Goal: Transaction & Acquisition: Purchase product/service

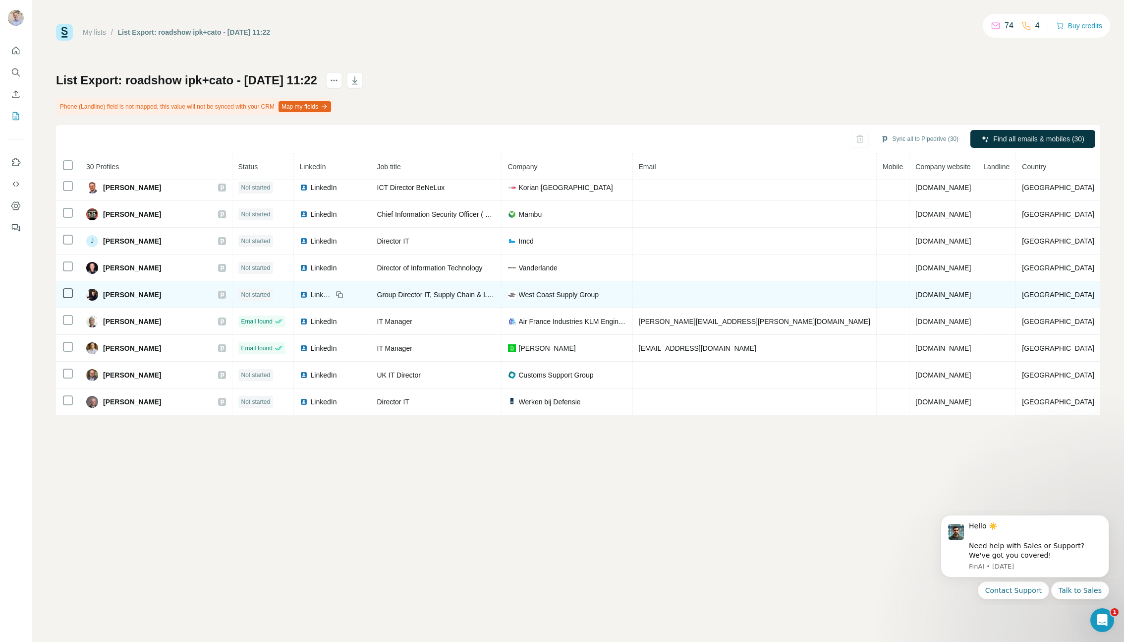
scroll to position [300, 0]
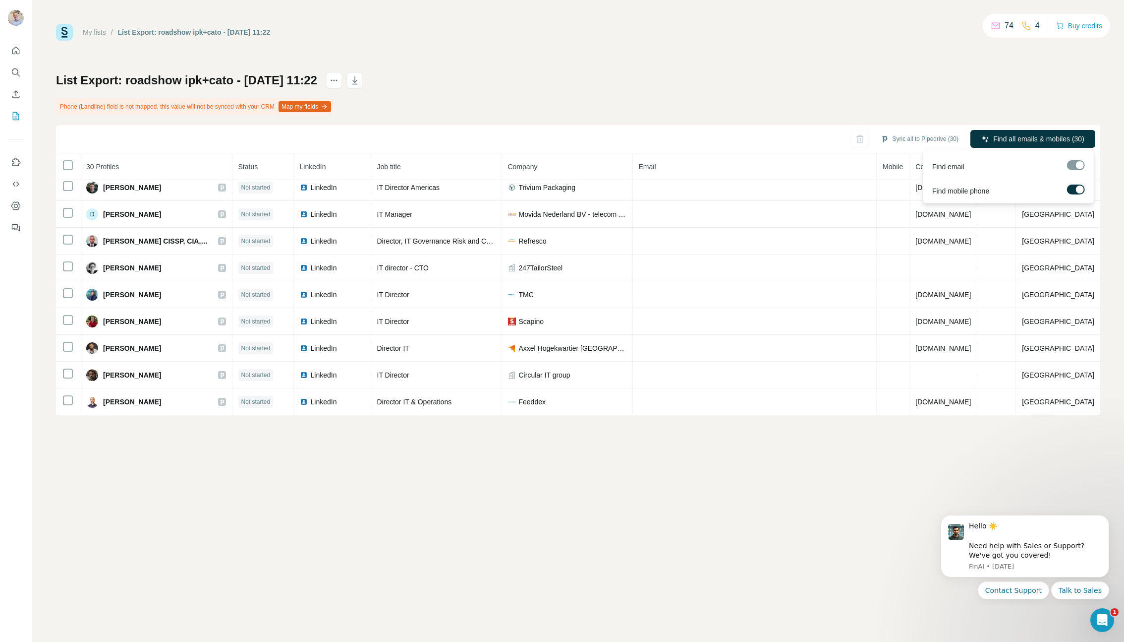
click at [1079, 165] on div at bounding box center [1076, 165] width 18 height 10
click at [1055, 137] on span "Find all emails & mobiles (30)" at bounding box center [1039, 139] width 91 height 10
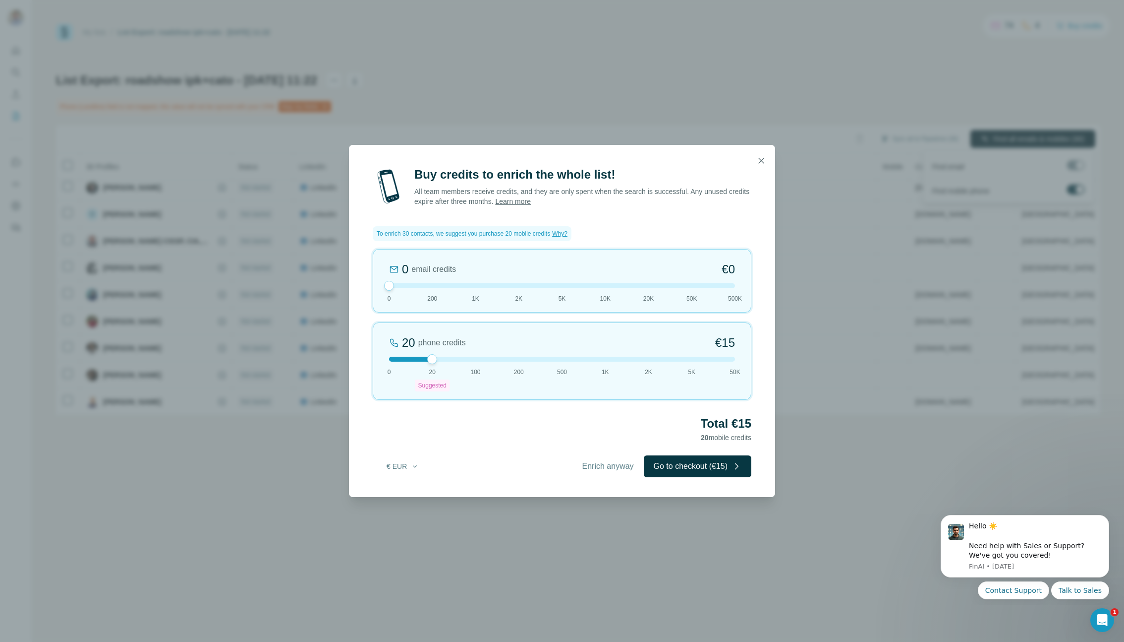
drag, startPoint x: 431, startPoint y: 357, endPoint x: 447, endPoint y: 353, distance: 16.0
click at [447, 353] on div "20 phone credits €15 0 20 Suggested 100 200 500 1K 2K 5K 50K" at bounding box center [562, 360] width 379 height 77
drag, startPoint x: 391, startPoint y: 285, endPoint x: 430, endPoint y: 282, distance: 38.8
click at [430, 282] on div at bounding box center [432, 286] width 10 height 10
drag, startPoint x: 431, startPoint y: 358, endPoint x: 465, endPoint y: 359, distance: 33.7
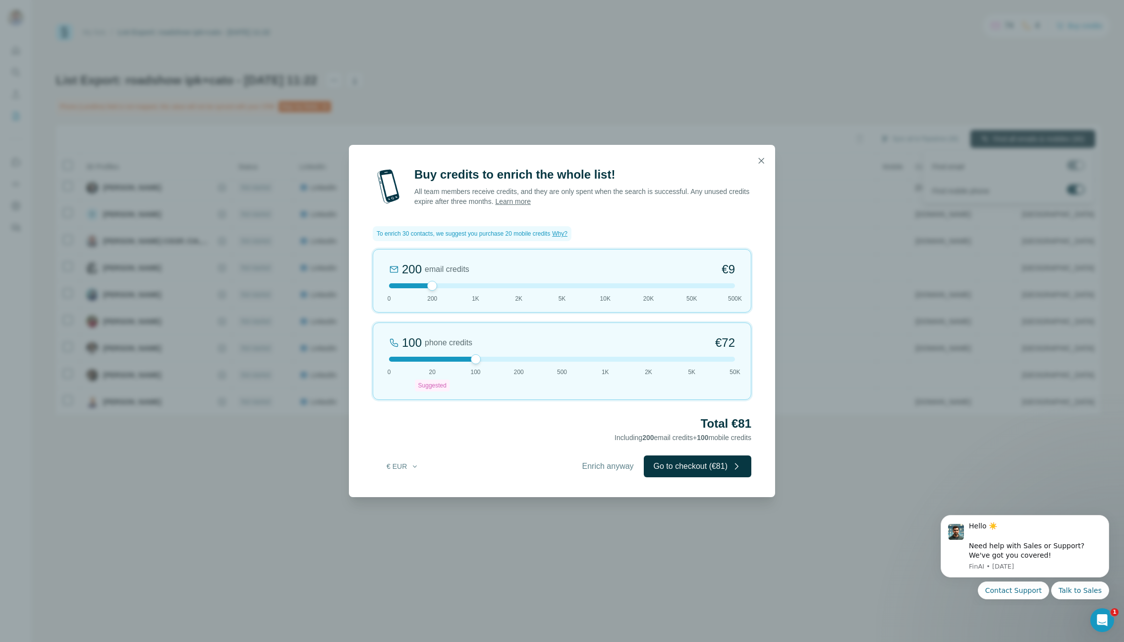
click at [465, 359] on div at bounding box center [562, 358] width 346 height 5
click at [390, 359] on div at bounding box center [562, 358] width 346 height 5
click at [759, 163] on icon "button" at bounding box center [761, 160] width 5 height 5
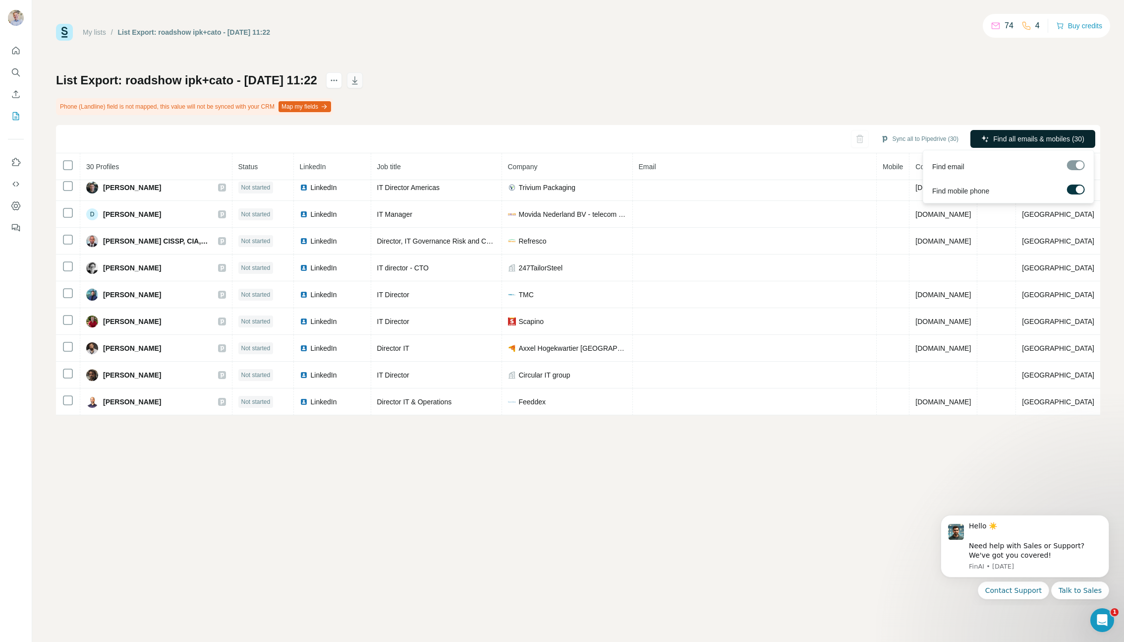
click at [360, 80] on icon "button" at bounding box center [355, 80] width 10 height 10
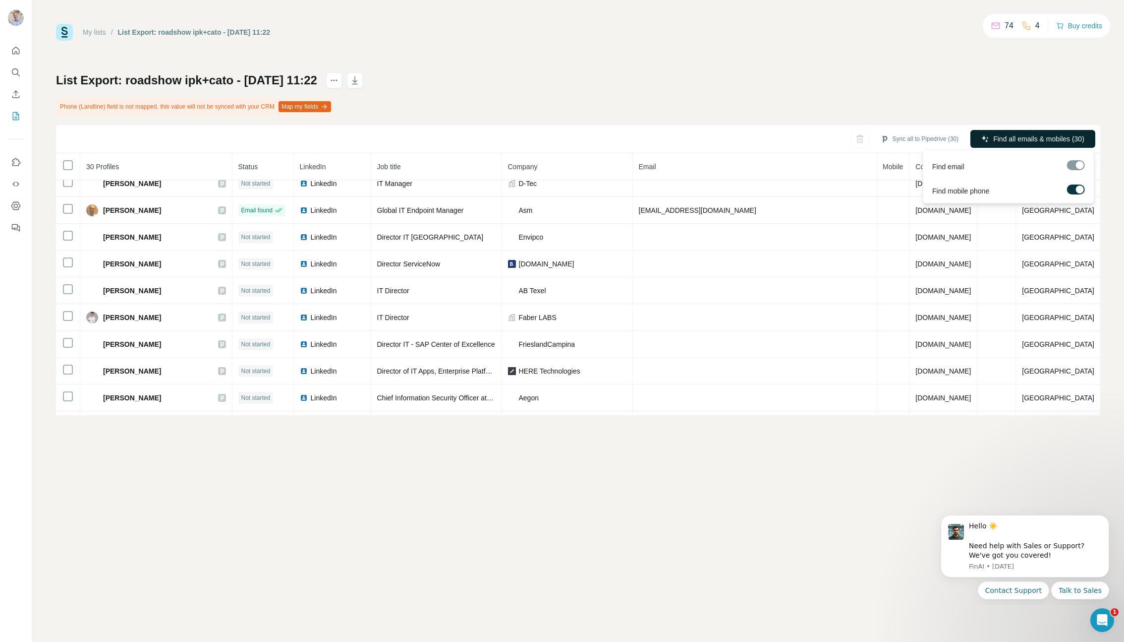
scroll to position [568, 0]
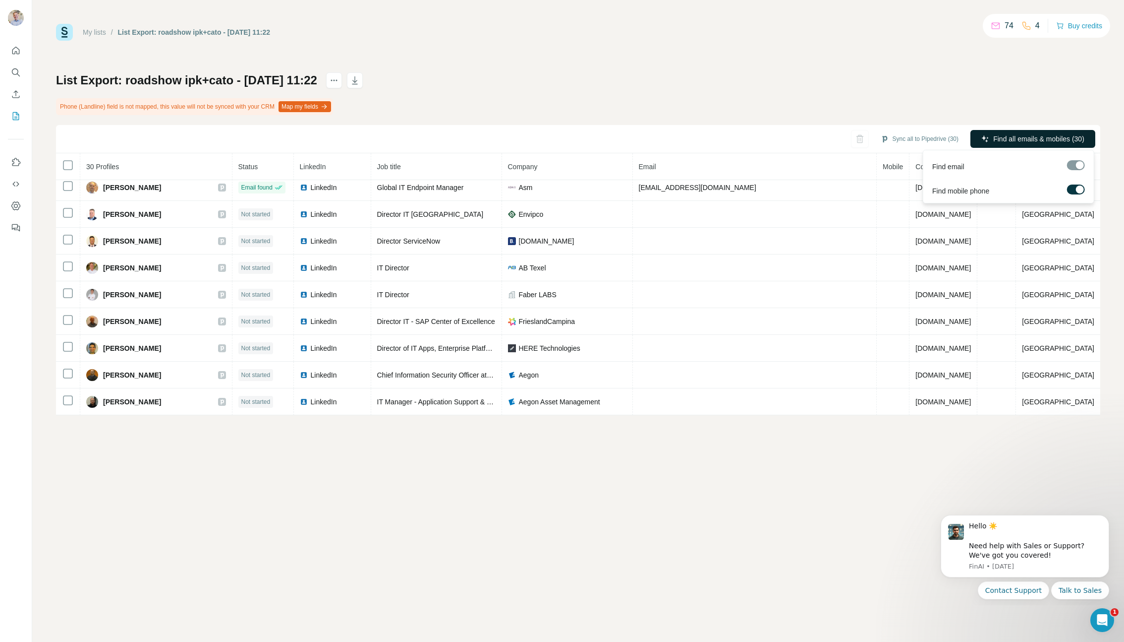
click at [1047, 135] on span "Find all emails & mobiles (30)" at bounding box center [1039, 139] width 91 height 10
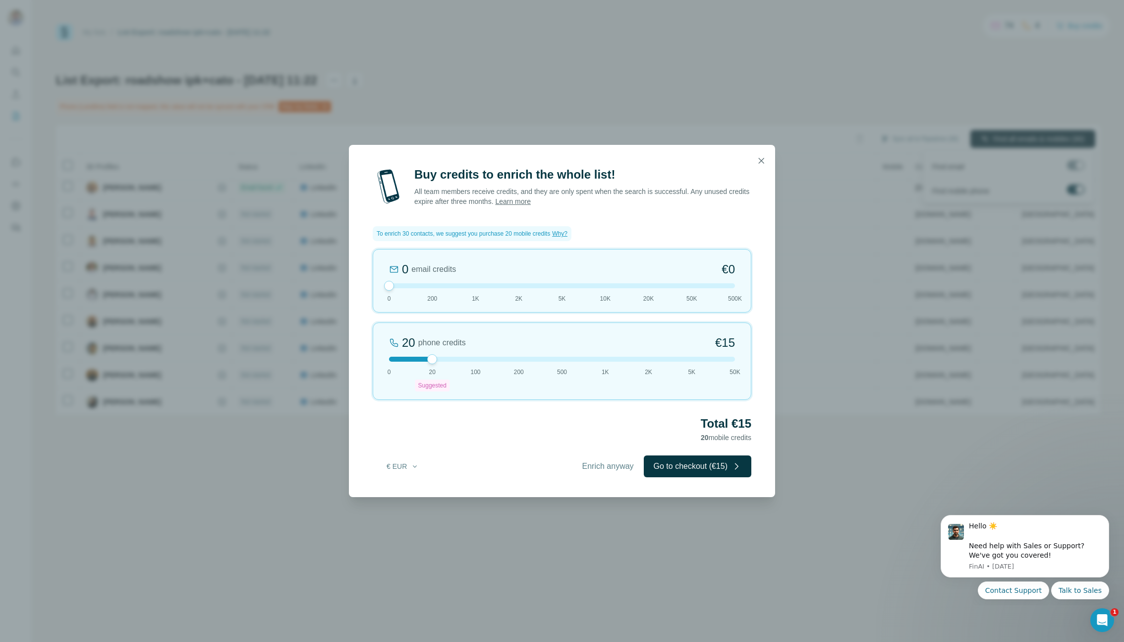
click at [781, 98] on div "Buy credits to enrich the whole list! All team members receive credits, and the…" at bounding box center [562, 321] width 1124 height 642
click at [762, 159] on icon "button" at bounding box center [762, 161] width 10 height 10
